Goal: Task Accomplishment & Management: Complete application form

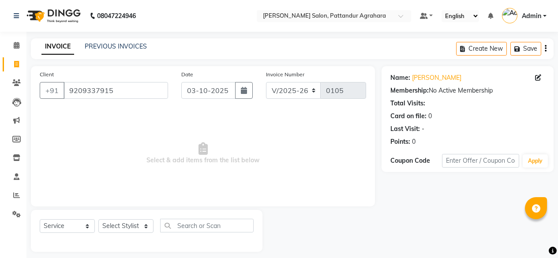
select select "9009"
select select "service"
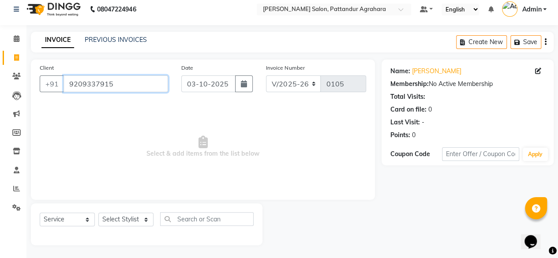
click at [128, 88] on input "9209337915" at bounding box center [116, 83] width 105 height 17
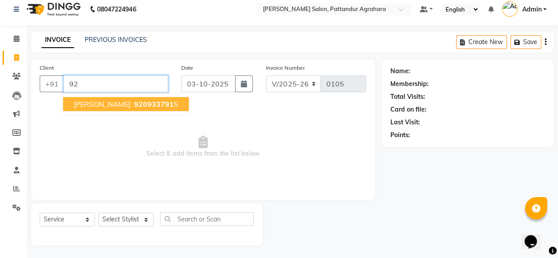
type input "9"
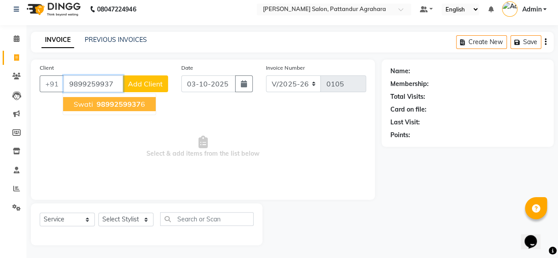
drag, startPoint x: 68, startPoint y: 83, endPoint x: 119, endPoint y: 84, distance: 51.2
click at [119, 84] on input "9899259937" at bounding box center [94, 83] width 60 height 17
click at [118, 98] on button "Swati 9899259937 6" at bounding box center [109, 104] width 93 height 14
type input "98992599376"
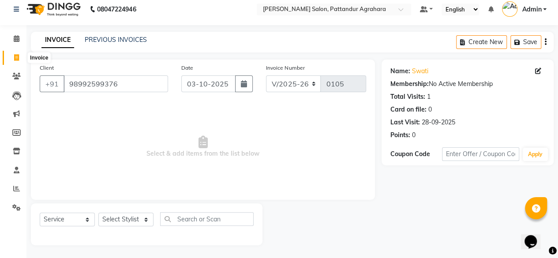
click at [17, 56] on icon at bounding box center [16, 57] width 5 height 7
select select "service"
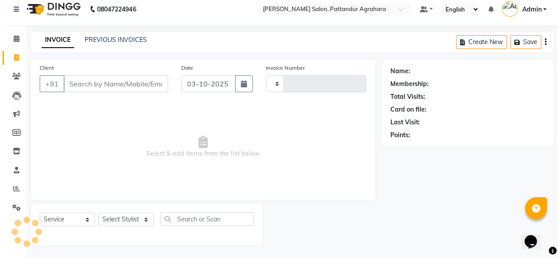
type input "0105"
select select "9009"
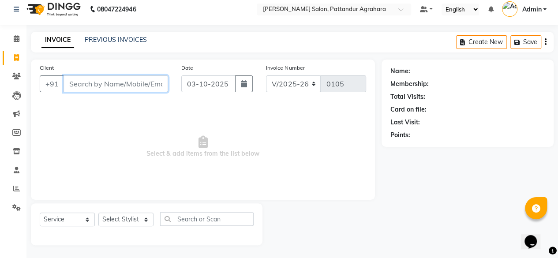
click at [79, 83] on input "Client" at bounding box center [116, 83] width 105 height 17
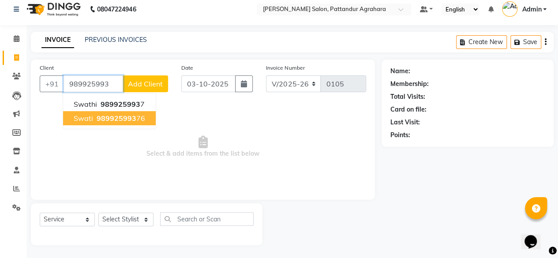
click at [89, 122] on button "Swati 989925993 76" at bounding box center [109, 118] width 93 height 14
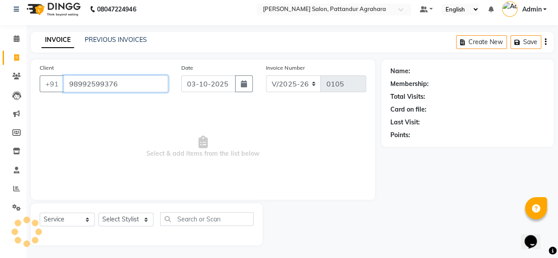
type input "98992599376"
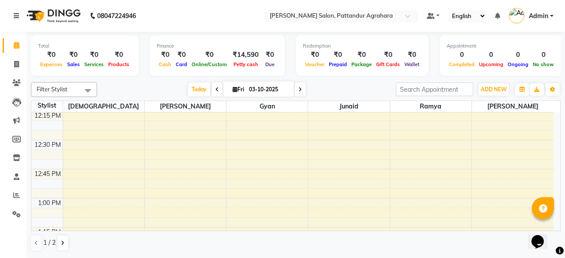
scroll to position [486, 0]
click at [64, 241] on icon at bounding box center [63, 243] width 4 height 5
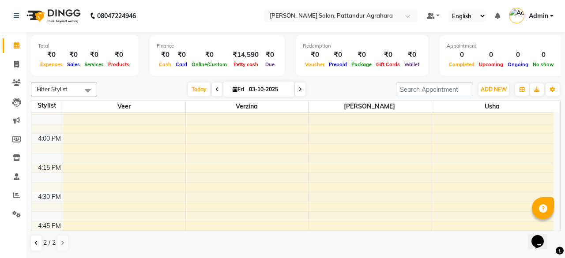
scroll to position [876, 0]
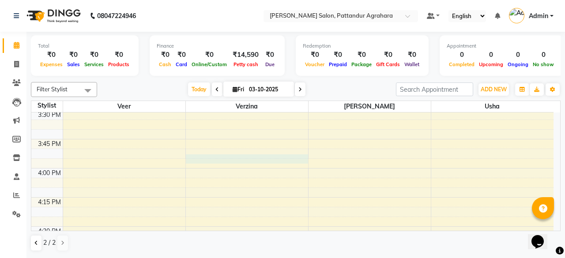
click at [255, 158] on div "8:00 AM 8:15 AM 8:30 AM 8:45 AM 9:00 AM 9:15 AM 9:30 AM 9:45 AM 10:00 AM 10:15 …" at bounding box center [292, 109] width 522 height 1747
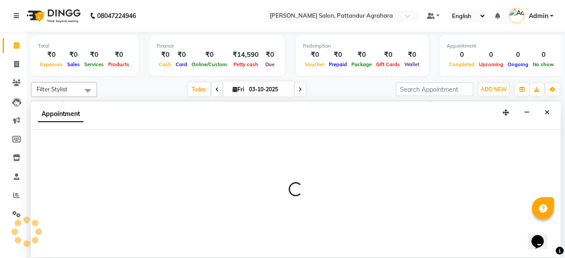
select select "91496"
select select "960"
select select "tentative"
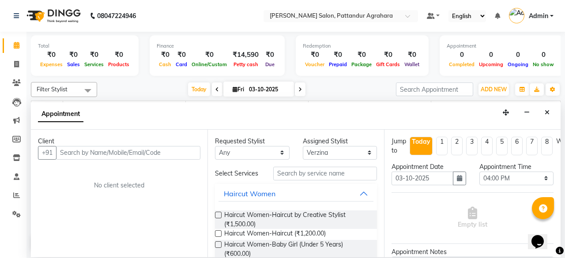
click at [90, 154] on input "text" at bounding box center [128, 153] width 144 height 14
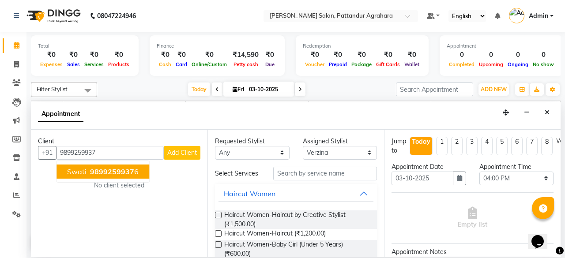
type input "9899259937"
click at [169, 152] on span "Add Client" at bounding box center [182, 153] width 30 height 8
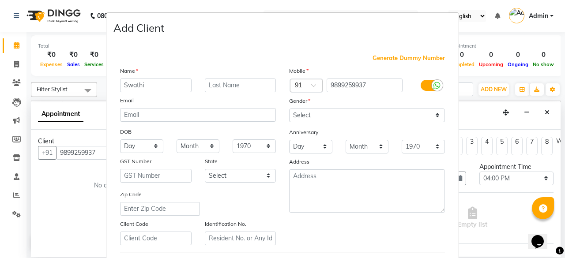
type input "Swathi"
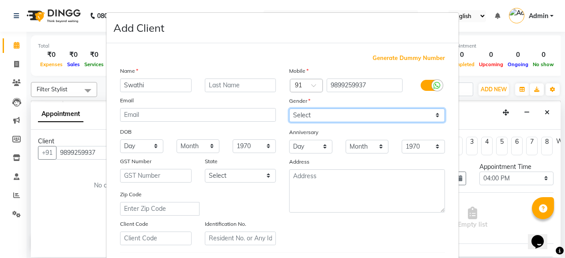
click at [330, 109] on select "Select [DEMOGRAPHIC_DATA] [DEMOGRAPHIC_DATA] Other Prefer Not To Say" at bounding box center [367, 116] width 156 height 14
select select "[DEMOGRAPHIC_DATA]"
click at [289, 109] on select "Select [DEMOGRAPHIC_DATA] [DEMOGRAPHIC_DATA] Other Prefer Not To Say" at bounding box center [367, 116] width 156 height 14
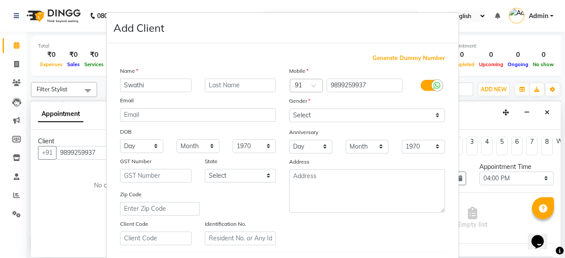
scroll to position [147, 0]
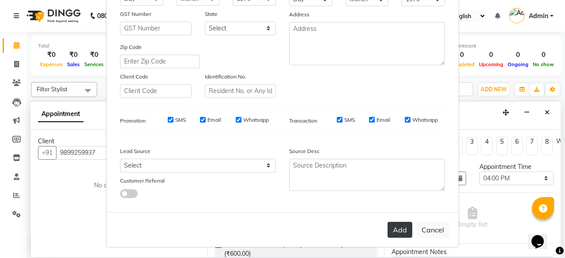
click at [399, 228] on button "Add" at bounding box center [400, 230] width 25 height 16
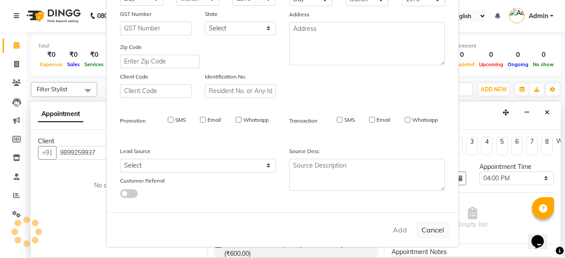
select select
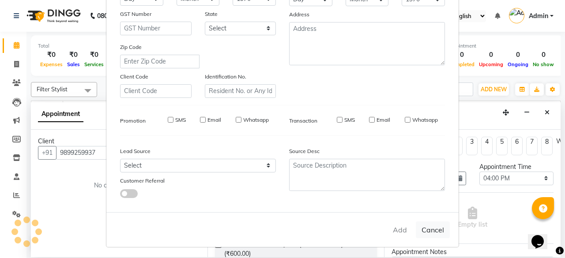
select select
checkbox input "false"
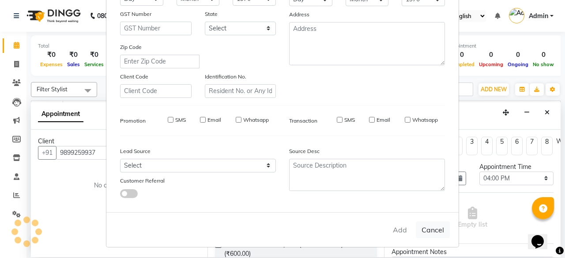
checkbox input "false"
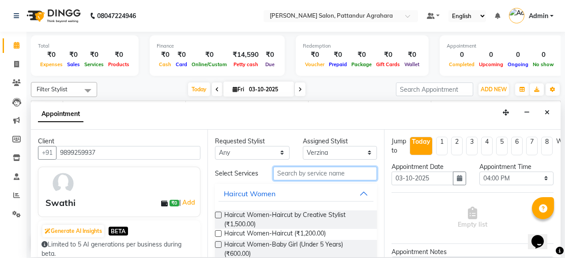
click at [310, 174] on input "text" at bounding box center [325, 174] width 104 height 14
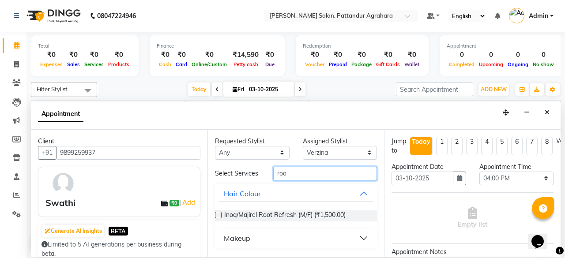
type input "roo"
click at [218, 214] on label at bounding box center [218, 215] width 7 height 7
click at [218, 214] on input "checkbox" at bounding box center [218, 216] width 6 height 6
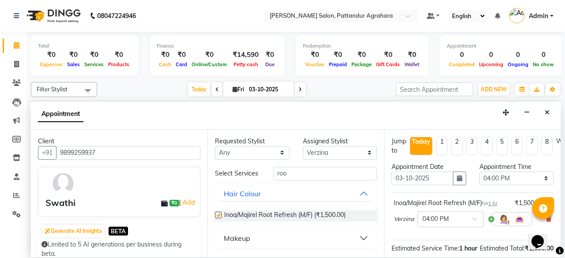
checkbox input "false"
click at [351, 153] on select "Select [PERSON_NAME] [PERSON_NAME] Krishna [PERSON_NAME] [PERSON_NAME] [PERSON_…" at bounding box center [340, 153] width 75 height 14
select select "91495"
click at [303, 146] on select "Select [PERSON_NAME] [PERSON_NAME] Krishna [PERSON_NAME] [PERSON_NAME] [PERSON_…" at bounding box center [340, 153] width 75 height 14
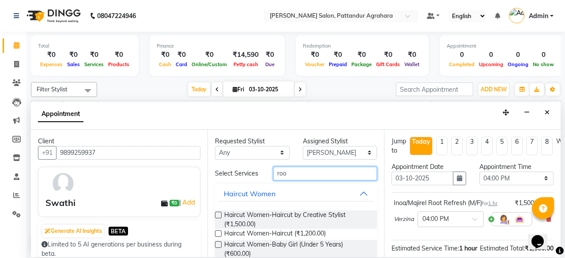
click at [289, 174] on input "roo" at bounding box center [325, 174] width 104 height 14
type input "r"
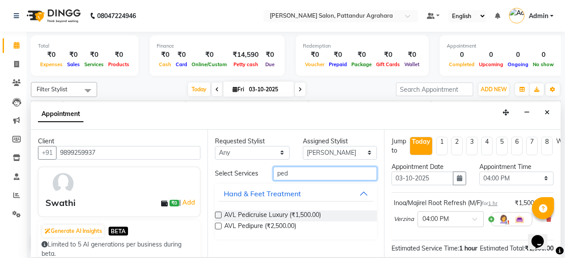
type input "ped"
click at [219, 215] on label at bounding box center [218, 215] width 7 height 7
click at [219, 215] on input "checkbox" at bounding box center [218, 216] width 6 height 6
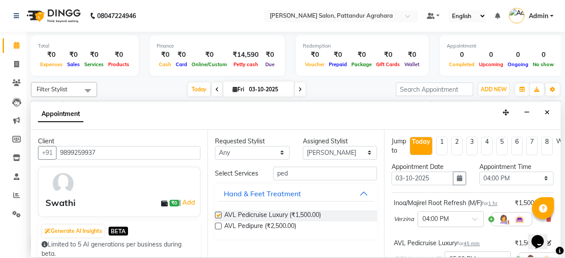
checkbox input "false"
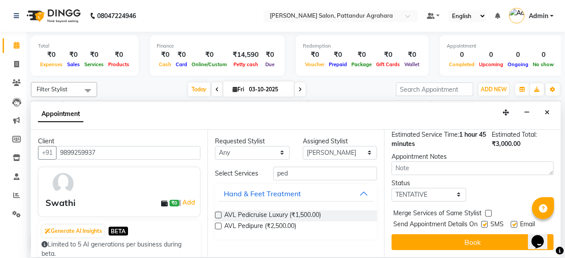
scroll to position [160, 0]
drag, startPoint x: 556, startPoint y: 169, endPoint x: 27, endPoint y: 5, distance: 553.9
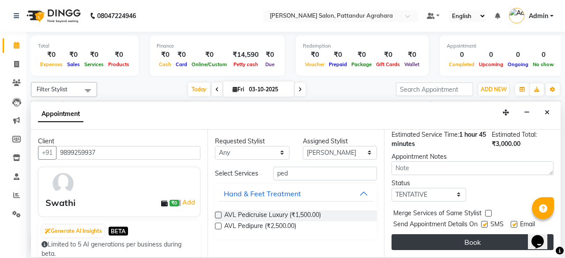
click at [492, 235] on button "Book" at bounding box center [473, 242] width 162 height 16
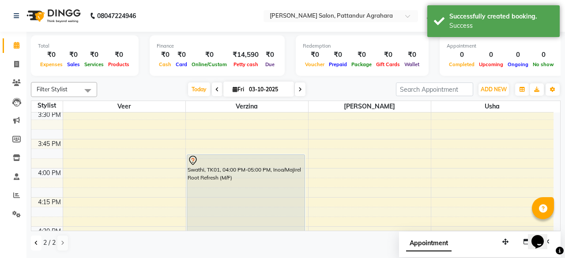
click at [35, 241] on icon at bounding box center [36, 243] width 4 height 5
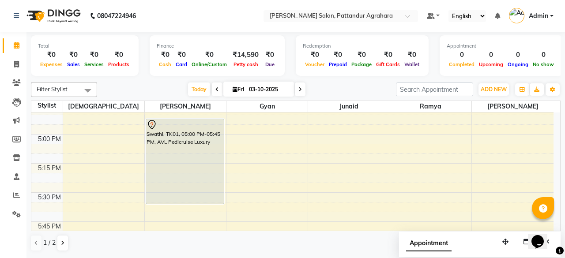
scroll to position [1031, 0]
